Goal: Transaction & Acquisition: Book appointment/travel/reservation

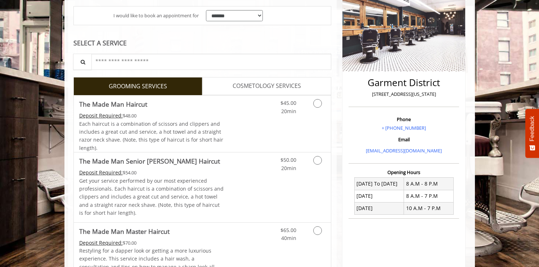
scroll to position [113, 0]
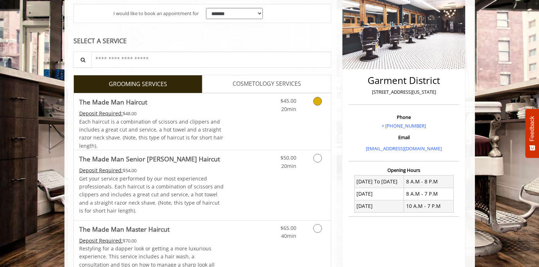
click at [321, 105] on link "Grooming services" at bounding box center [316, 103] width 18 height 20
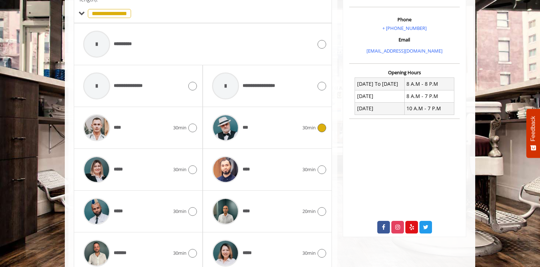
scroll to position [214, 0]
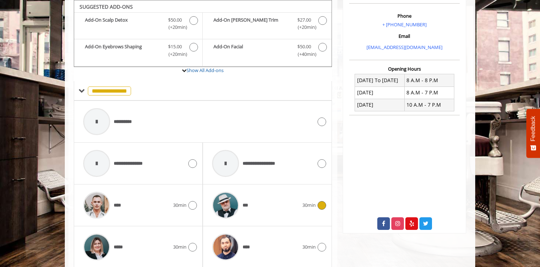
click at [319, 204] on icon at bounding box center [321, 205] width 9 height 9
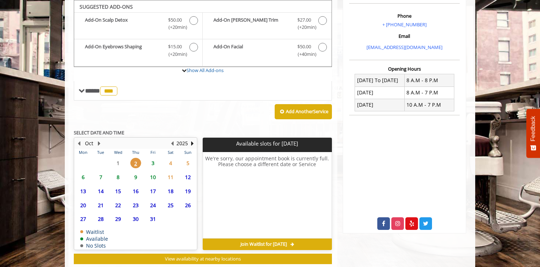
click at [154, 163] on span "3" at bounding box center [153, 163] width 11 height 10
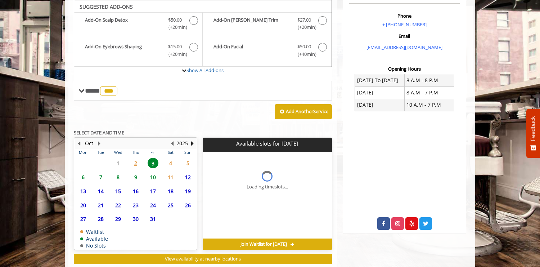
scroll to position [233, 0]
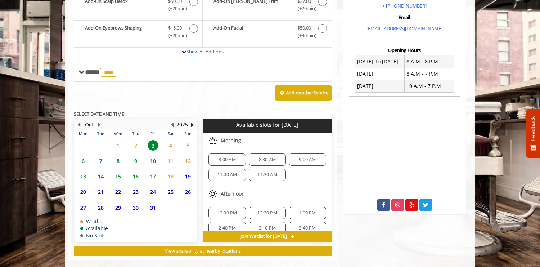
click at [169, 144] on span "4" at bounding box center [170, 145] width 11 height 10
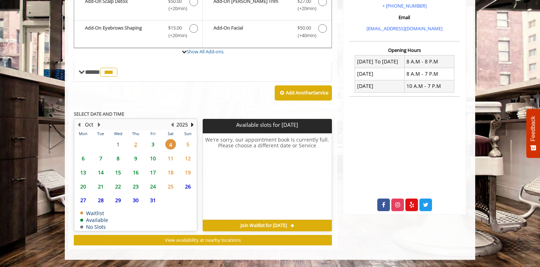
click at [153, 142] on span "3" at bounding box center [153, 144] width 11 height 10
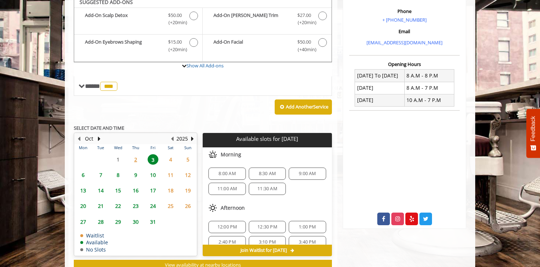
scroll to position [215, 0]
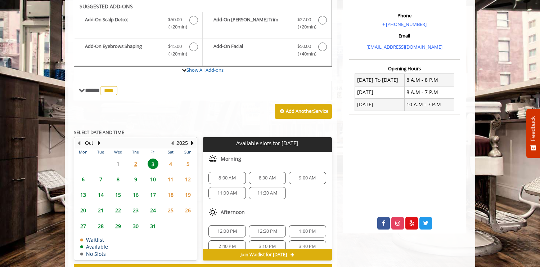
click at [101, 180] on span "7" at bounding box center [100, 179] width 11 height 10
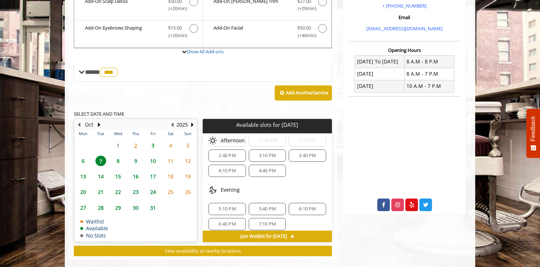
scroll to position [89, 0]
click at [276, 172] on div "4:40 PM" at bounding box center [267, 169] width 37 height 12
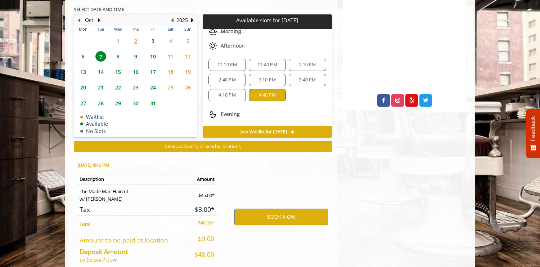
scroll to position [374, 0]
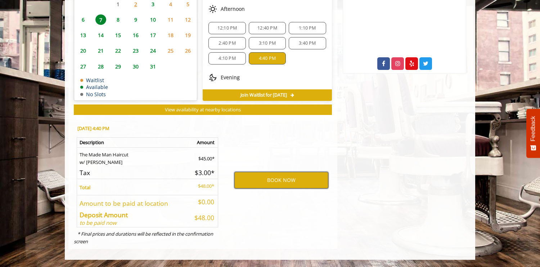
click at [278, 176] on button "BOOK NOW" at bounding box center [281, 180] width 94 height 17
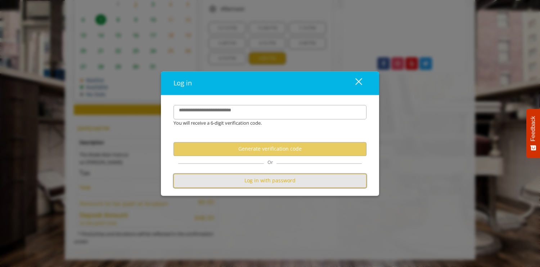
click at [269, 177] on button "Log in with password" at bounding box center [269, 180] width 193 height 14
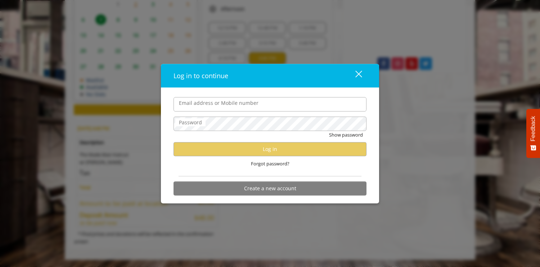
type input "**********"
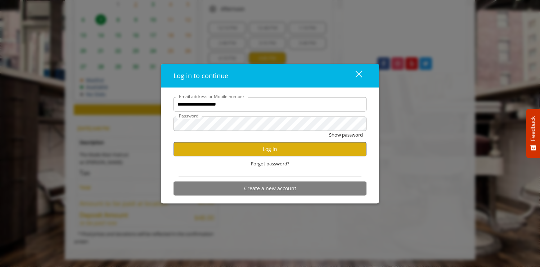
scroll to position [0, 0]
click at [254, 151] on button "Log in" at bounding box center [269, 149] width 193 height 14
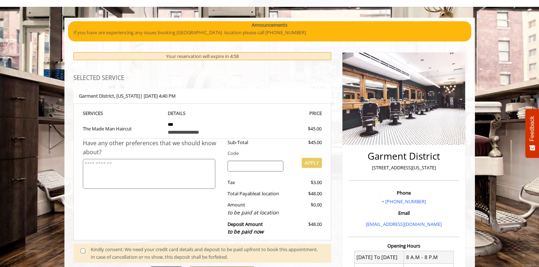
scroll to position [134, 0]
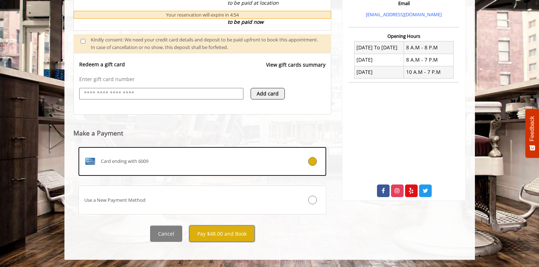
click at [231, 239] on button "Pay $48.00 and Book" at bounding box center [221, 233] width 65 height 16
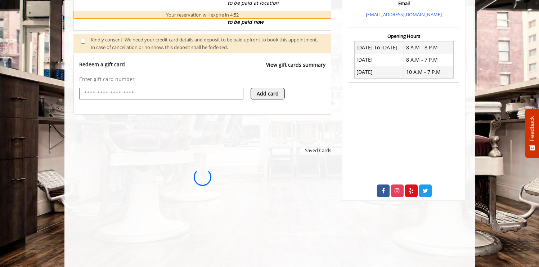
scroll to position [0, 0]
